Goal: Task Accomplishment & Management: Use online tool/utility

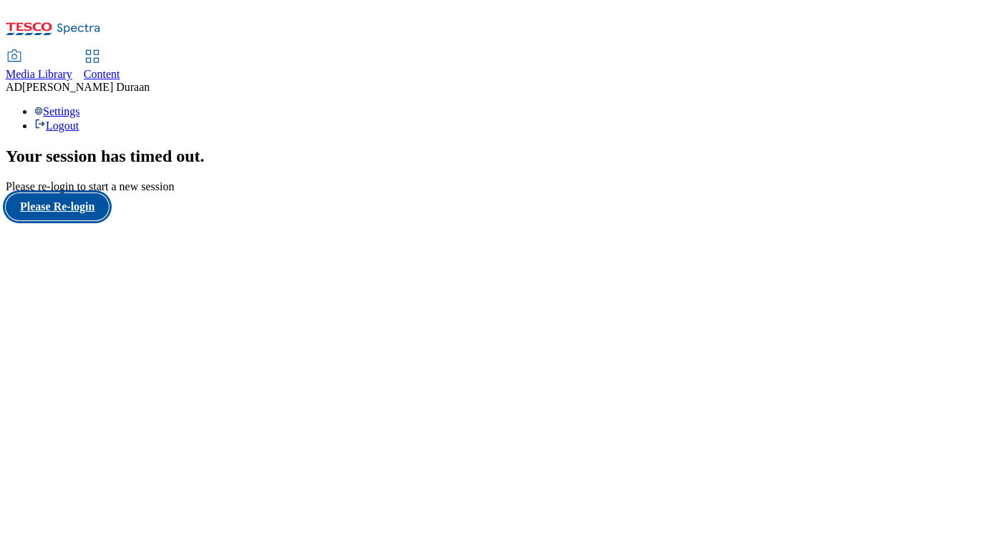
click at [63, 220] on button "Please Re-login" at bounding box center [57, 206] width 103 height 27
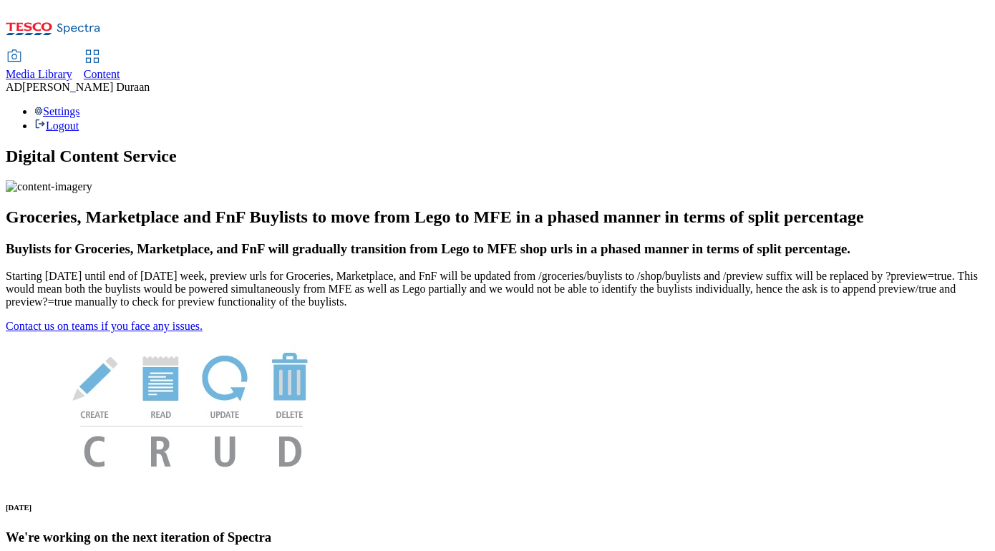
click at [120, 68] on span "Content" at bounding box center [102, 74] width 36 height 12
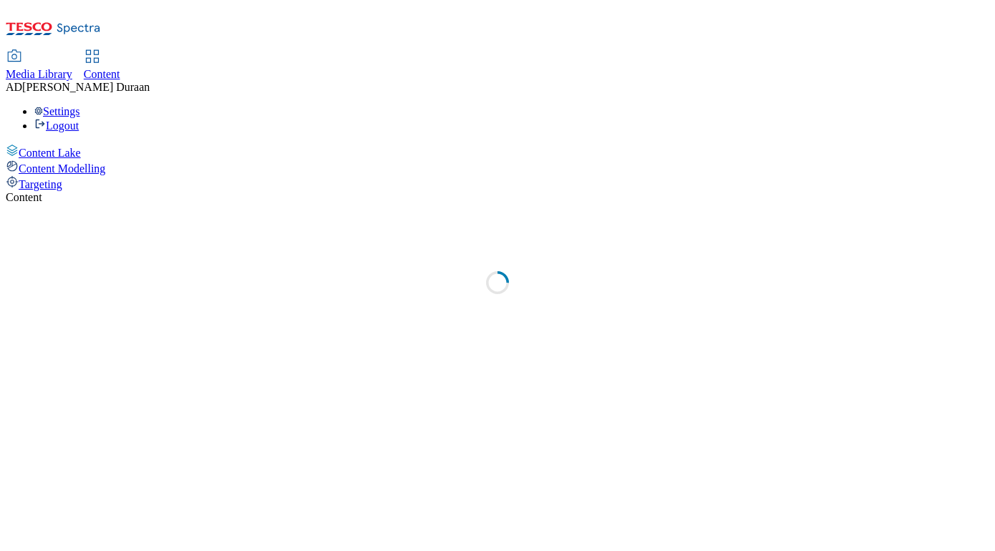
select select "ghs-[GEOGRAPHIC_DATA]"
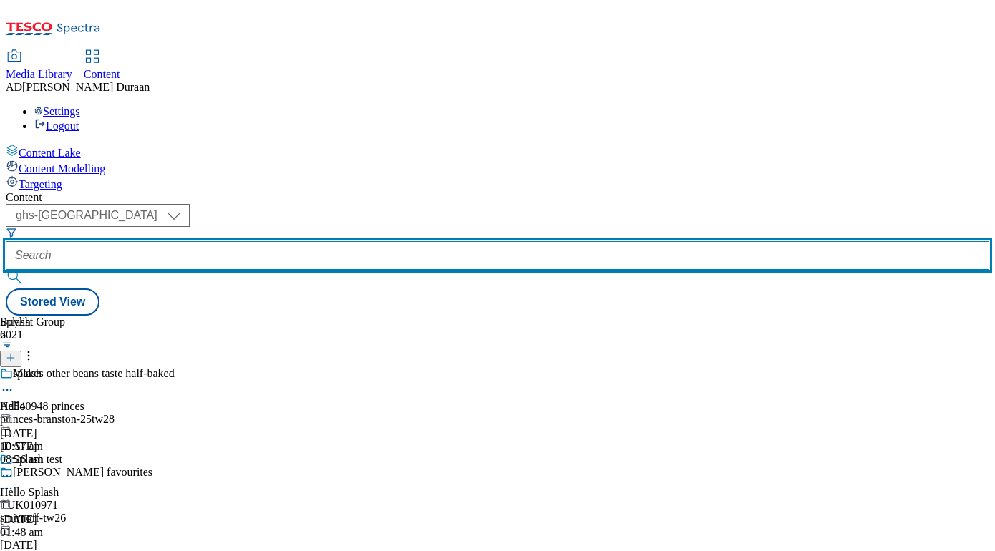
click at [333, 241] on input "text" at bounding box center [497, 255] width 983 height 29
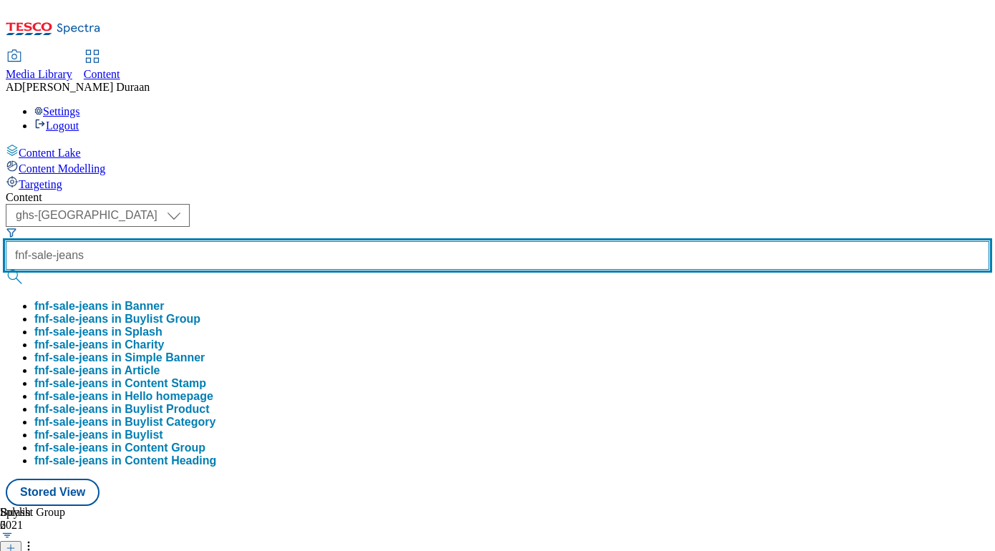
type input "fnf-sale-jeans"
click at [6, 270] on button "submit" at bounding box center [16, 277] width 20 height 14
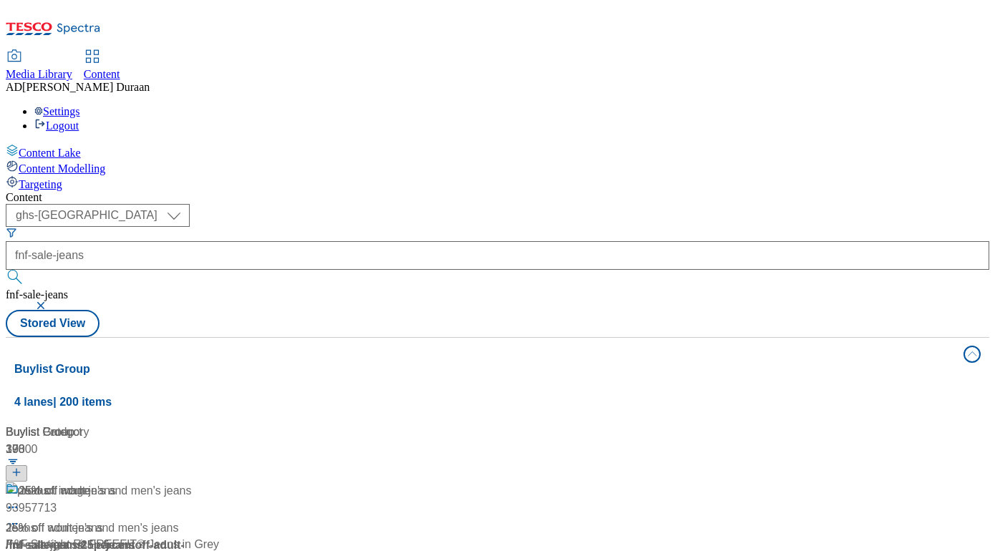
click at [83, 539] on span "/ fnf-sale-jeans" at bounding box center [44, 545] width 77 height 12
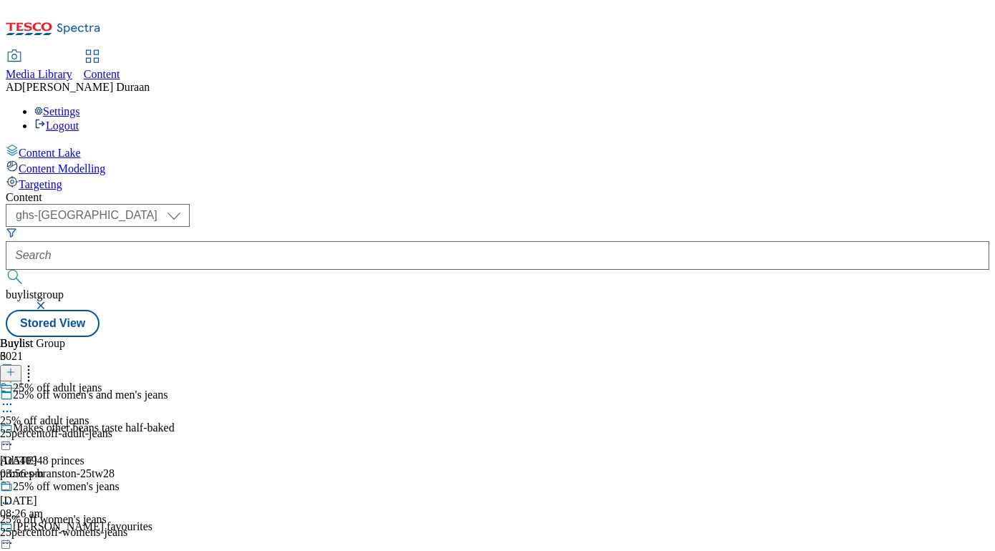
click at [14, 397] on icon at bounding box center [7, 404] width 14 height 14
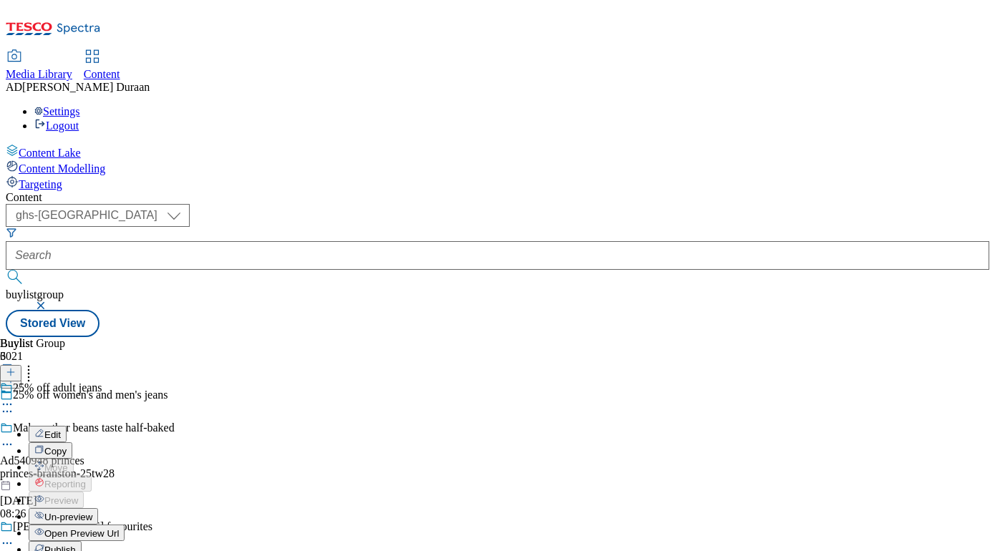
click at [76, 545] on span "Publish" at bounding box center [59, 550] width 31 height 11
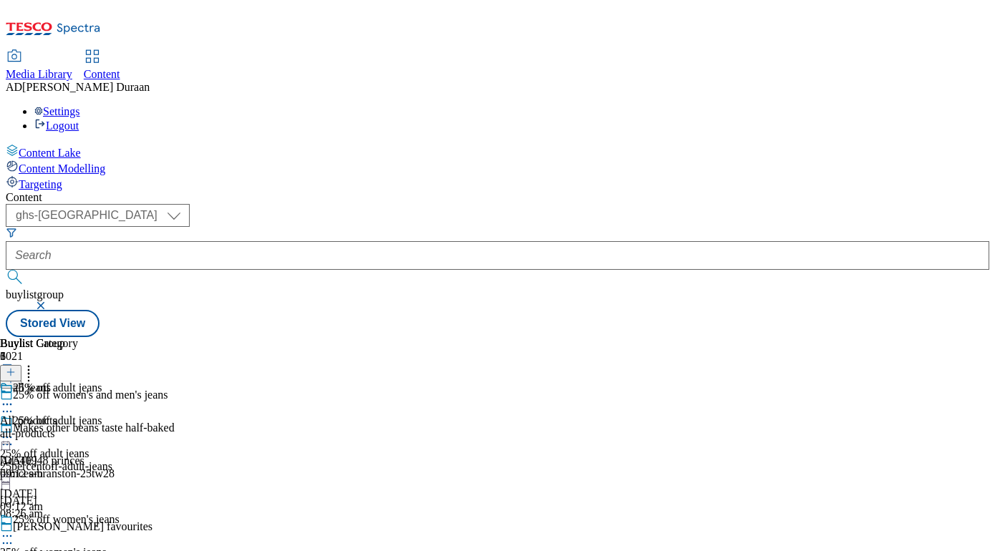
click at [127, 414] on div "25% off adult jeans 25% off adult jeans 25percentoff-adult-jeans [DATE] 09:12 a…" at bounding box center [63, 562] width 127 height 296
click at [12, 535] on circle at bounding box center [11, 536] width 2 height 2
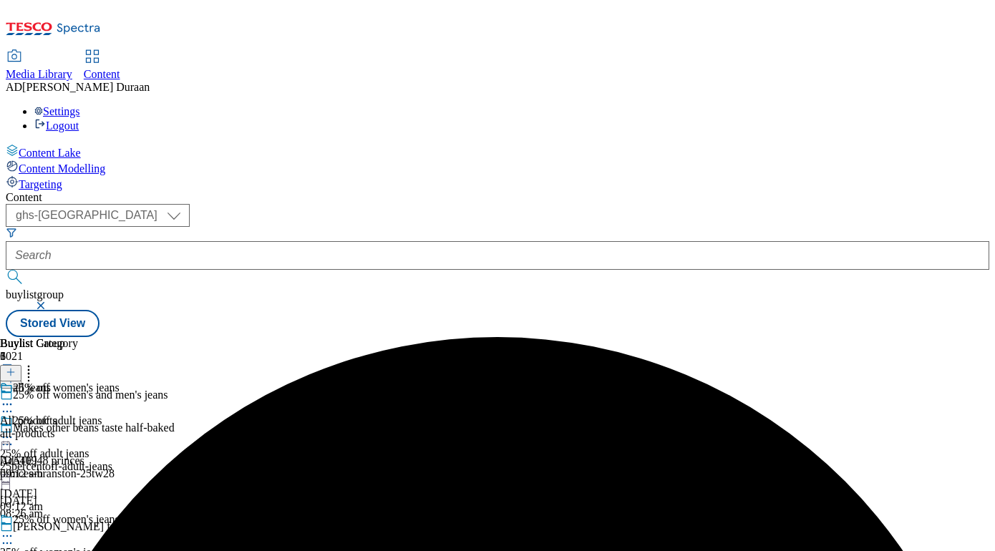
click at [127, 414] on div "25% off adult jeans 25% off adult jeans 25percentoff-adult-jeans [DATE] 09:12 a…" at bounding box center [63, 562] width 127 height 296
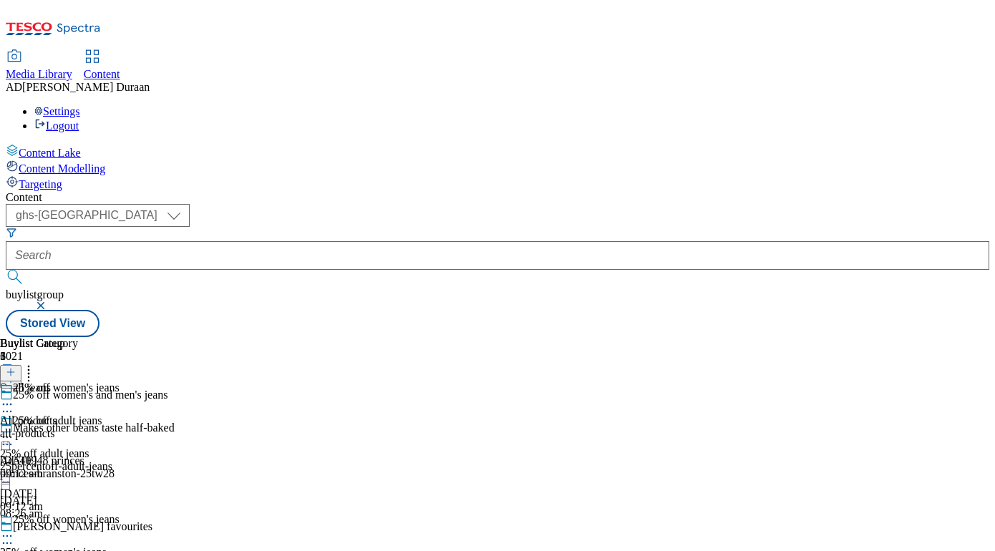
scroll to position [114, 0]
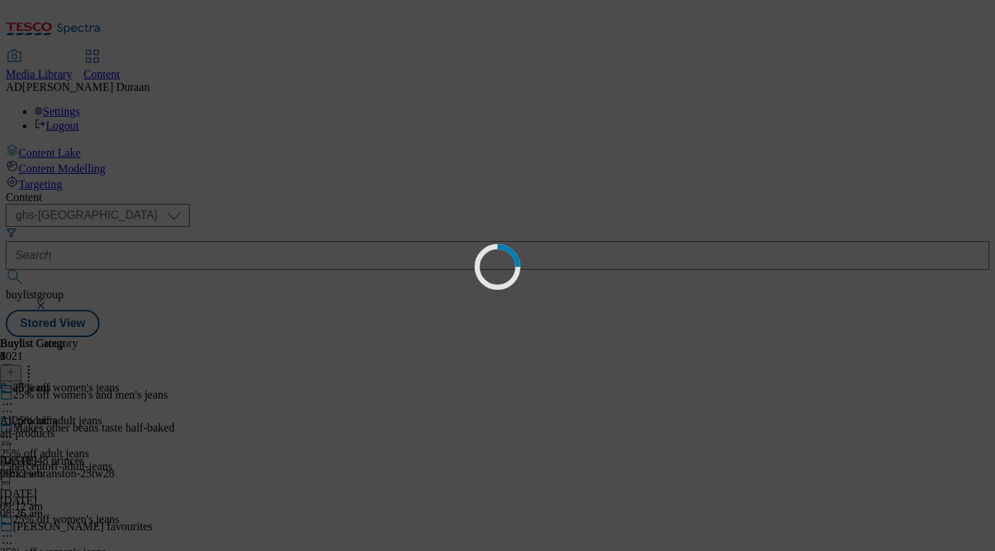
scroll to position [0, 0]
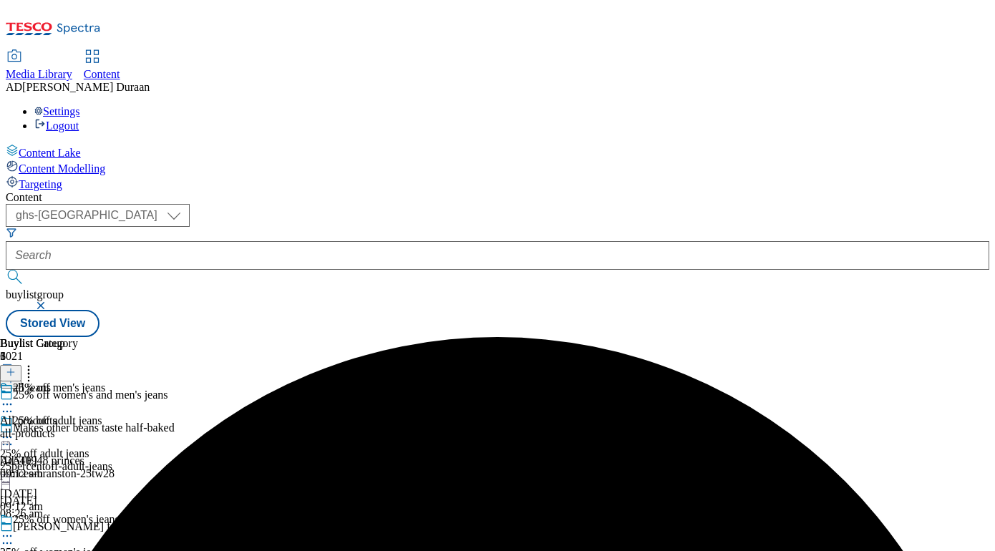
click at [127, 414] on div "25% off adult jeans 25% off adult jeans 25percentoff-adult-jeans [DATE] 09:12 a…" at bounding box center [63, 562] width 127 height 296
